Goal: Information Seeking & Learning: Learn about a topic

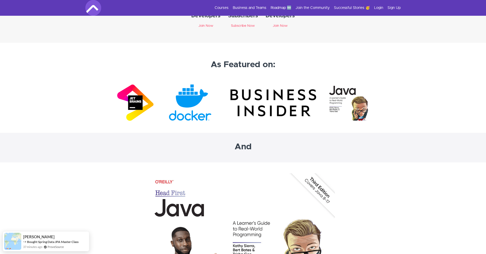
scroll to position [1368, 0]
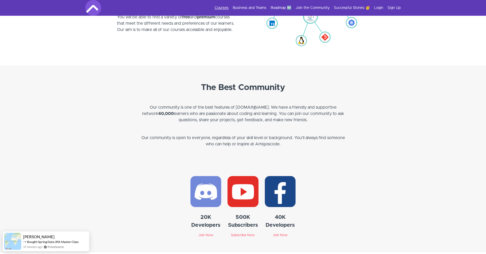
click at [228, 9] on link "Courses" at bounding box center [222, 7] width 14 height 5
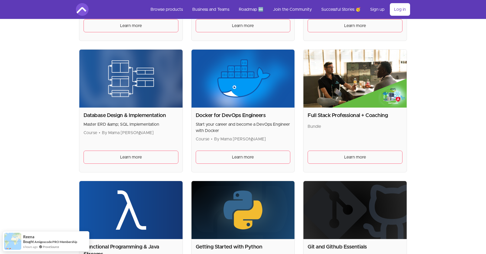
scroll to position [240, 0]
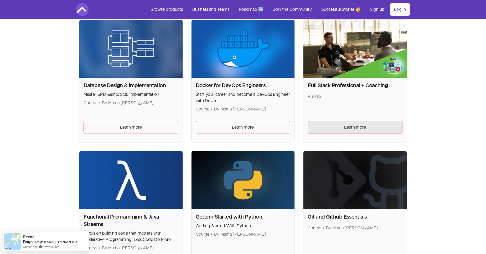
click at [341, 125] on link "Learn more" at bounding box center [355, 127] width 95 height 13
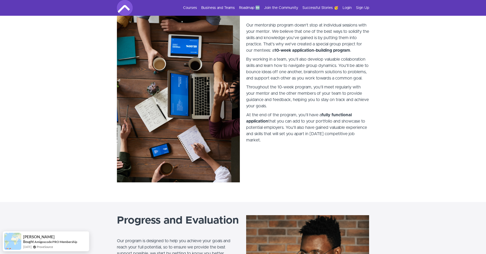
scroll to position [1528, 0]
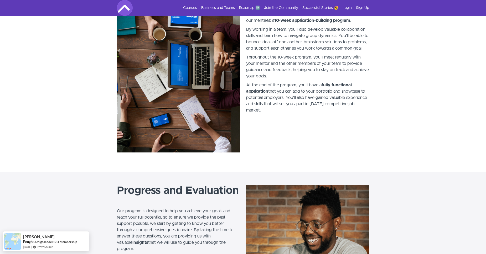
click at [282, 11] on div "Courses Business and Teams Roadmap 🆕 Join the Community Successful Stories 🥳 Lo…" at bounding box center [243, 8] width 252 height 16
click at [283, 9] on link "Join the Community" at bounding box center [281, 7] width 34 height 5
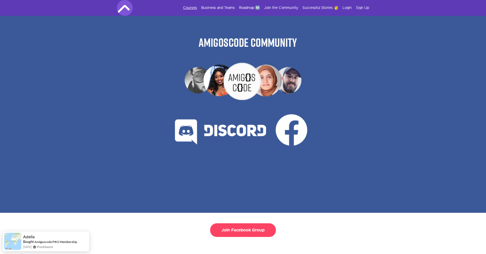
click at [197, 9] on link "Courses" at bounding box center [190, 7] width 14 height 5
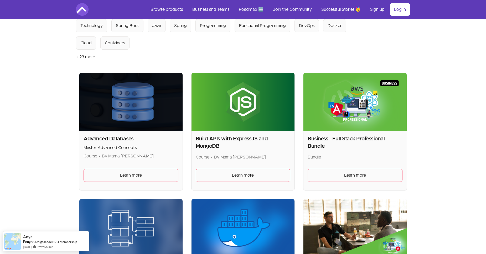
scroll to position [90, 0]
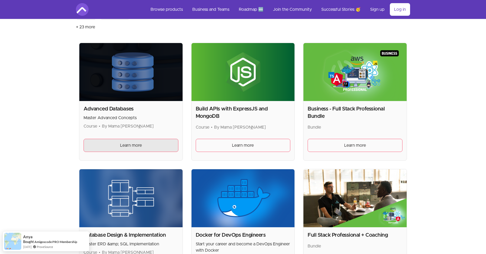
click at [136, 148] on span "Learn more" at bounding box center [131, 145] width 22 height 6
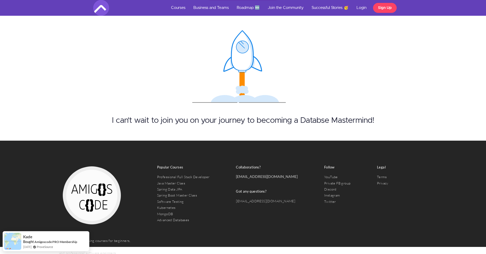
scroll to position [2356, 0]
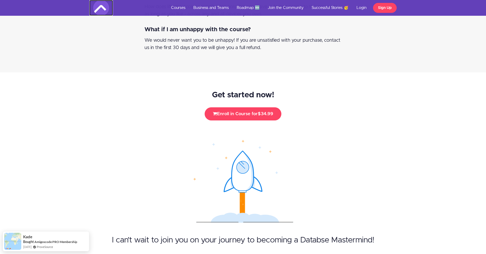
click at [103, 9] on img at bounding box center [101, 8] width 16 height 16
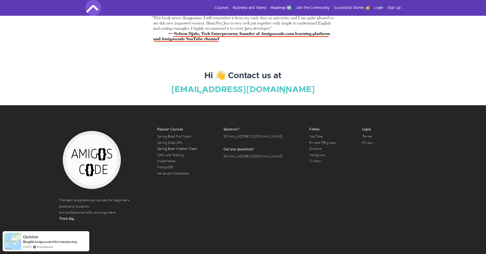
scroll to position [1907, 0]
